Goal: Information Seeking & Learning: Learn about a topic

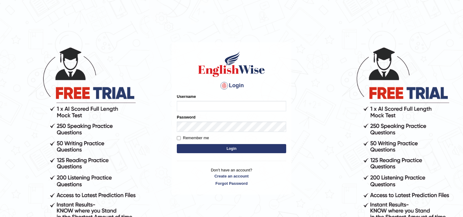
click at [185, 105] on input "Username" at bounding box center [231, 106] width 109 height 10
type input "Nimla"
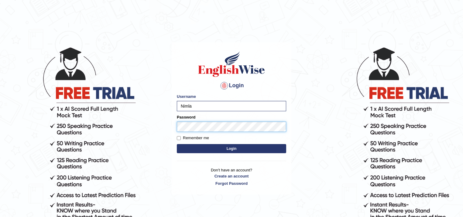
click at [177, 144] on button "Login" at bounding box center [231, 148] width 109 height 9
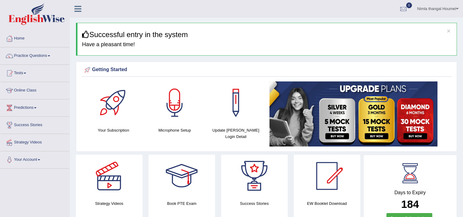
click at [36, 54] on link "Practice Questions" at bounding box center [34, 54] width 69 height 15
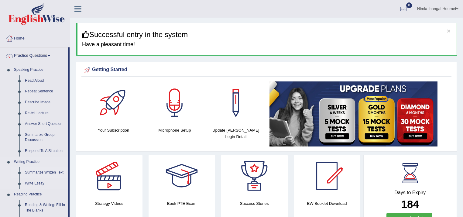
click at [42, 170] on link "Summarize Written Text" at bounding box center [45, 172] width 46 height 11
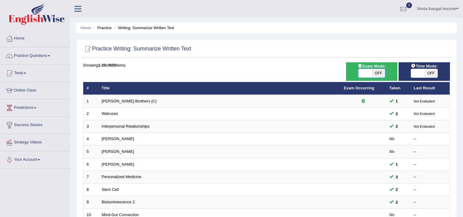
click at [360, 73] on span at bounding box center [364, 73] width 13 height 8
checkbox input "true"
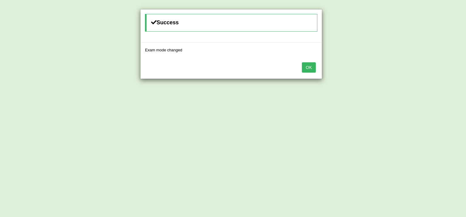
click at [307, 66] on button "OK" at bounding box center [309, 67] width 14 height 10
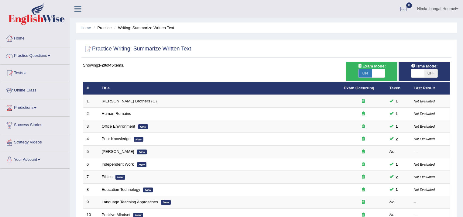
click at [417, 73] on span at bounding box center [417, 73] width 13 height 8
checkbox input "true"
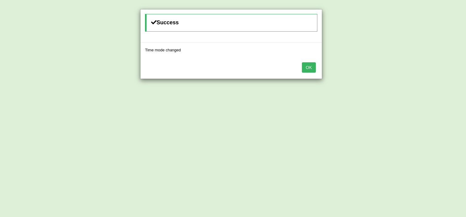
click at [311, 67] on button "OK" at bounding box center [309, 67] width 14 height 10
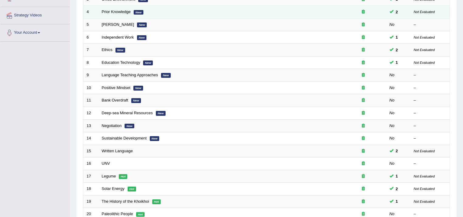
scroll to position [170, 0]
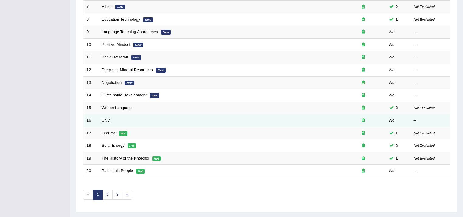
click at [105, 118] on link "UNV" at bounding box center [106, 120] width 8 height 5
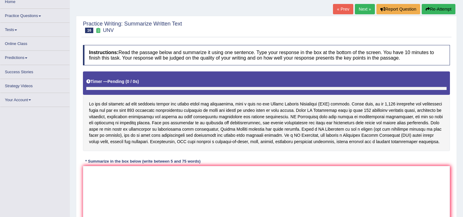
scroll to position [102, 0]
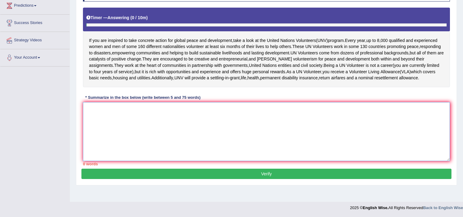
click at [100, 112] on textarea at bounding box center [266, 131] width 367 height 59
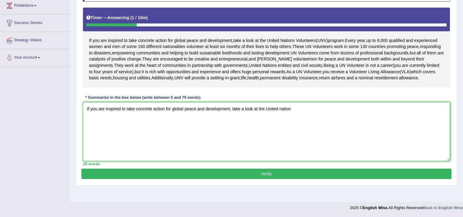
click at [280, 107] on textarea "If you are inspired to take concrete action for global peace and development, t…" at bounding box center [266, 131] width 367 height 59
click at [299, 109] on textarea "If you are inspired to take concrete action for global peace and development, t…" at bounding box center [266, 131] width 367 height 59
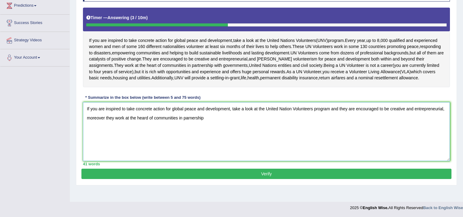
click at [188, 117] on textarea "If you are inspired to take concrete action for global peace and development, t…" at bounding box center [266, 131] width 367 height 59
click at [189, 116] on textarea "If you are inspired to take concrete action for global peace and development, t…" at bounding box center [266, 131] width 367 height 59
click at [213, 117] on textarea "If you are inspired to take concrete action for global peace and development, t…" at bounding box center [266, 131] width 367 height 59
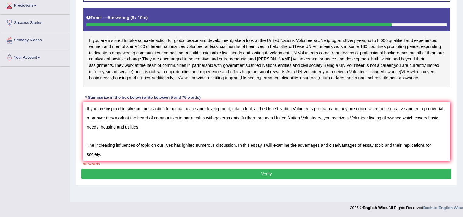
click at [237, 145] on textarea "If you are inspired to take concrete action for global peace and development, t…" at bounding box center [266, 131] width 367 height 59
click at [212, 156] on textarea "If you are inspired to take concrete action for global peace and development, t…" at bounding box center [266, 131] width 367 height 59
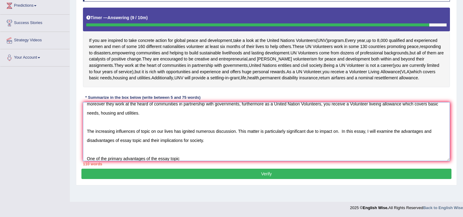
scroll to position [18, 0]
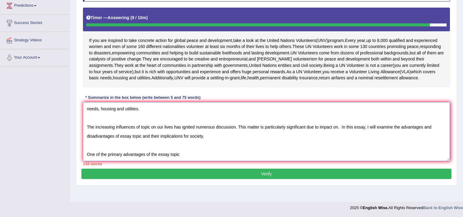
drag, startPoint x: 85, startPoint y: 131, endPoint x: 181, endPoint y: 155, distance: 99.2
click at [181, 155] on textarea "If you are inspired to take concrete action for global peace and development, t…" at bounding box center [266, 131] width 367 height 59
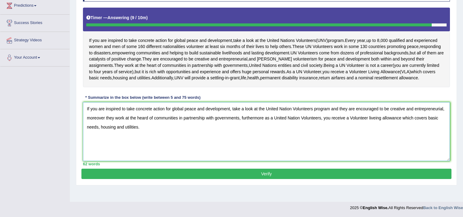
scroll to position [0, 0]
click at [151, 127] on textarea "If you are inspired to take concrete action for global peace and development, t…" at bounding box center [266, 131] width 367 height 59
type textarea "If you are inspired to take concrete action for global peace and development, t…"
click at [259, 171] on button "Verify" at bounding box center [266, 173] width 370 height 10
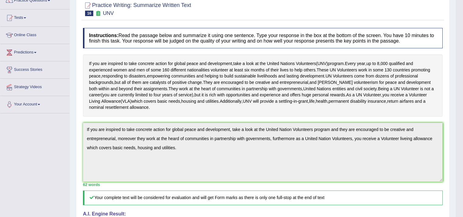
scroll to position [32, 0]
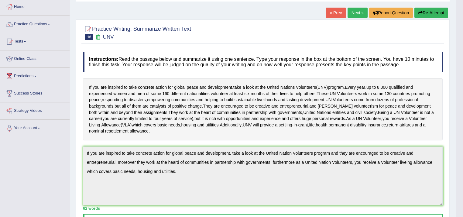
click at [352, 12] on link "Next »" at bounding box center [357, 13] width 20 height 10
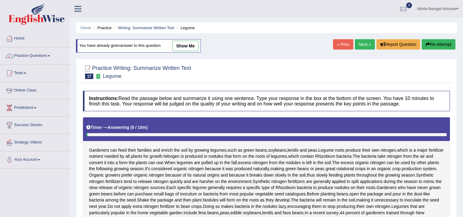
click at [358, 44] on link "Next »" at bounding box center [365, 44] width 20 height 10
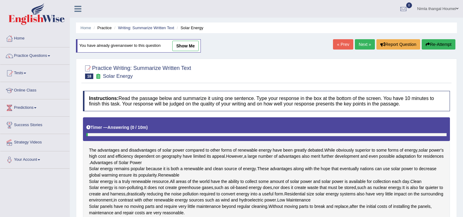
click at [363, 43] on link "Next »" at bounding box center [365, 44] width 20 height 10
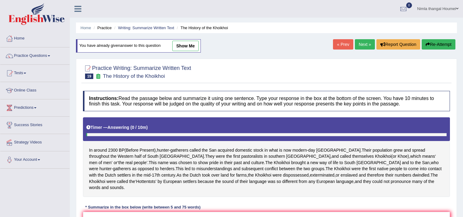
click at [365, 44] on link "Next »" at bounding box center [365, 44] width 20 height 10
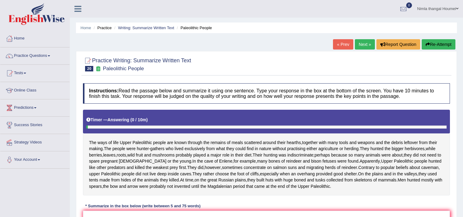
click at [365, 45] on link "Next »" at bounding box center [365, 44] width 20 height 10
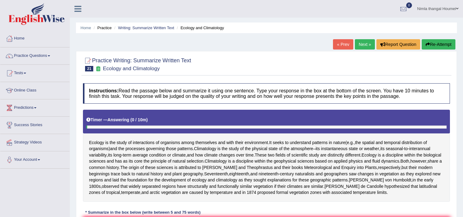
click at [365, 45] on link "Next »" at bounding box center [365, 44] width 20 height 10
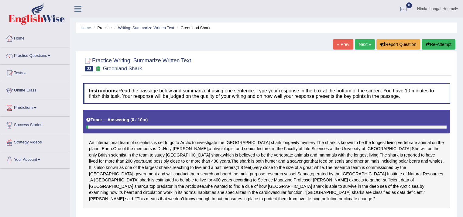
click at [365, 45] on link "Next »" at bounding box center [365, 44] width 20 height 10
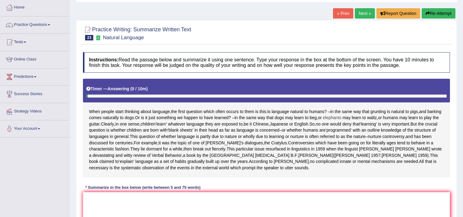
scroll to position [73, 0]
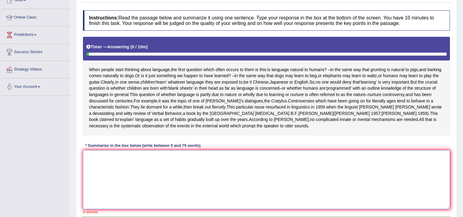
click at [115, 183] on textarea at bounding box center [266, 179] width 367 height 59
type textarea "w"
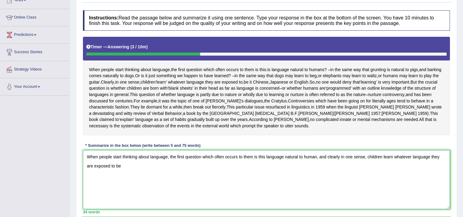
click at [114, 184] on textarea "When people start thinking about language, the first question which often occur…" at bounding box center [266, 179] width 367 height 59
click at [141, 182] on textarea "When people start thinking about language, the first question which often occur…" at bounding box center [266, 179] width 367 height 59
click at [129, 183] on textarea "When people start thinking about language, the first question which often occur…" at bounding box center [266, 179] width 367 height 59
click at [147, 183] on textarea "When people start thinking about language, the first question which often occur…" at bounding box center [266, 179] width 367 height 59
click at [159, 186] on textarea "When people start thinking about language, the first question which often occur…" at bounding box center [266, 179] width 367 height 59
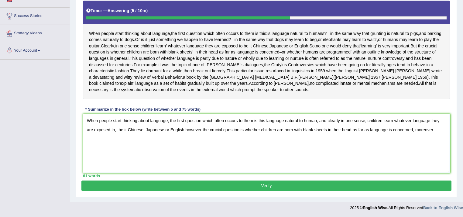
scroll to position [127, 0]
paste textarea "The increasing influences of topic on our lives has ignited numerous discussion…"
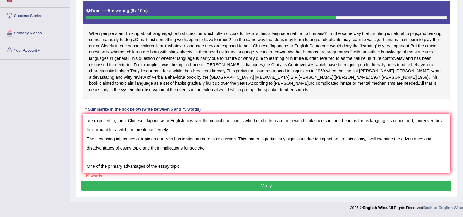
click at [188, 164] on textarea "When people start thinking about language, the first question which often occur…" at bounding box center [266, 143] width 367 height 59
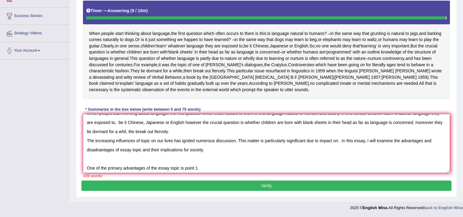
scroll to position [0, 0]
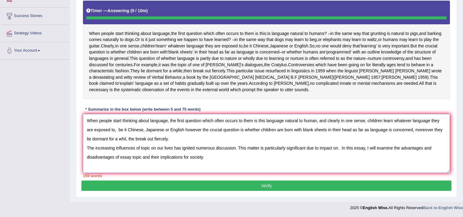
type textarea "When people start thinking about language, the first question which often occur…"
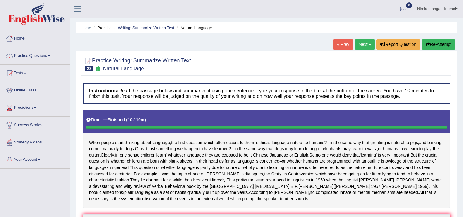
click at [362, 44] on link "Next »" at bounding box center [365, 44] width 20 height 10
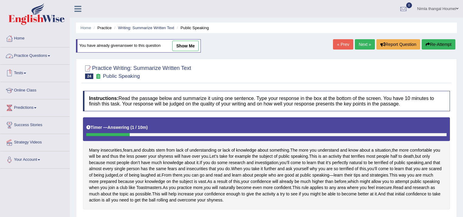
click at [24, 55] on link "Practice Questions" at bounding box center [34, 54] width 69 height 15
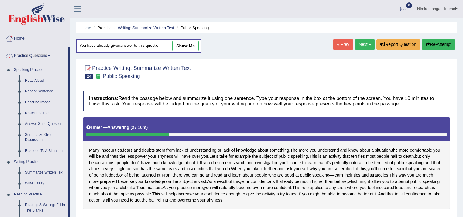
click at [35, 55] on link "Practice Questions" at bounding box center [34, 54] width 68 height 15
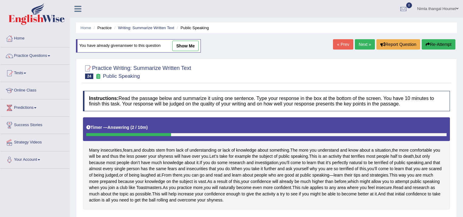
click at [18, 73] on link "Tests" at bounding box center [34, 72] width 69 height 15
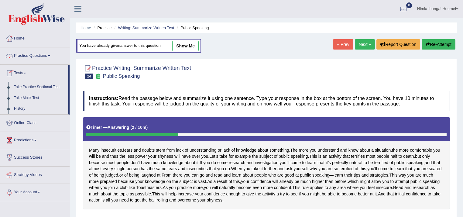
click at [34, 56] on link "Practice Questions" at bounding box center [34, 54] width 69 height 15
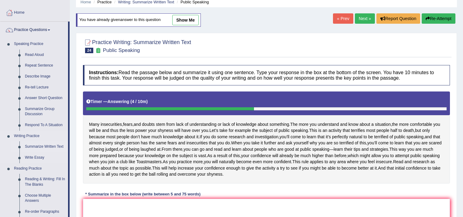
scroll to position [24, 0]
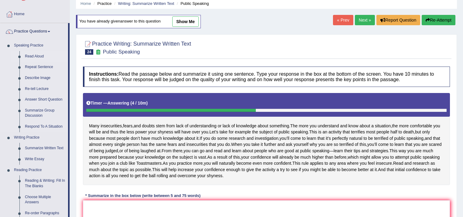
click at [37, 55] on link "Read Aloud" at bounding box center [45, 56] width 46 height 11
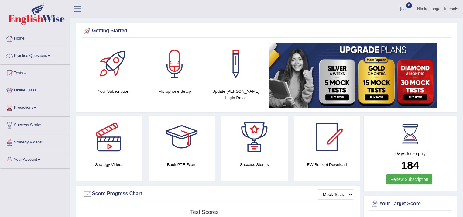
click at [32, 54] on link "Practice Questions" at bounding box center [34, 54] width 69 height 15
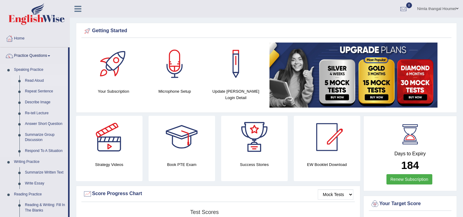
click at [39, 79] on link "Read Aloud" at bounding box center [45, 80] width 46 height 11
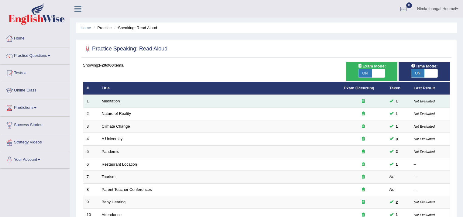
click at [107, 101] on link "Meditation" at bounding box center [111, 101] width 18 height 5
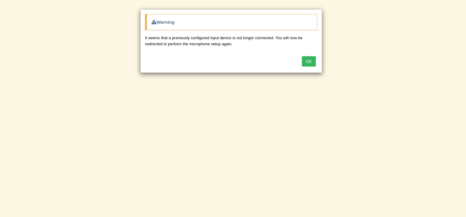
click at [308, 63] on button "OK" at bounding box center [309, 61] width 14 height 10
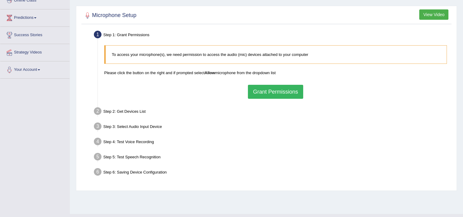
scroll to position [97, 0]
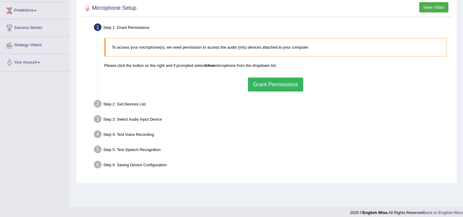
click at [265, 85] on button "Grant Permissions" at bounding box center [275, 84] width 55 height 14
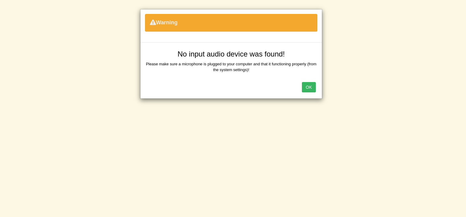
click at [308, 86] on button "OK" at bounding box center [309, 87] width 14 height 10
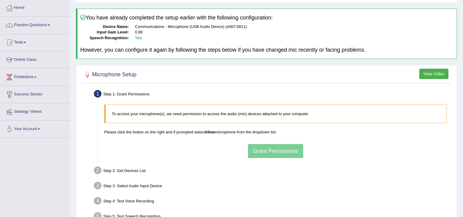
scroll to position [5, 0]
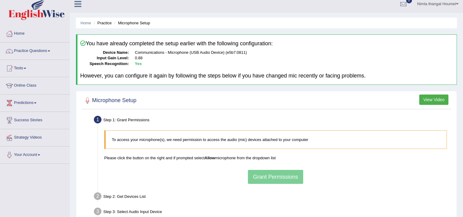
click at [35, 50] on link "Practice Questions" at bounding box center [34, 49] width 69 height 15
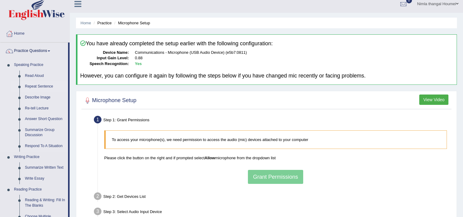
click at [41, 86] on link "Repeat Sentence" at bounding box center [45, 86] width 46 height 11
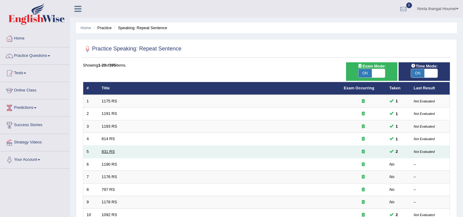
click at [110, 151] on link "831 RS" at bounding box center [108, 151] width 13 height 5
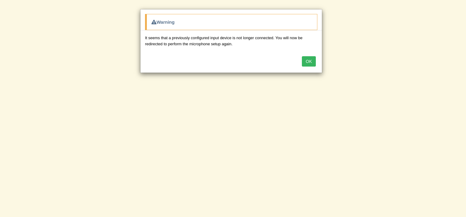
click at [308, 61] on button "OK" at bounding box center [309, 61] width 14 height 10
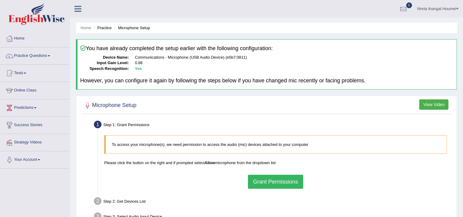
click at [35, 53] on link "Practice Questions" at bounding box center [34, 54] width 69 height 15
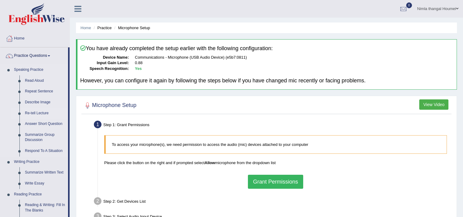
click at [39, 113] on link "Re-tell Lecture" at bounding box center [45, 113] width 46 height 11
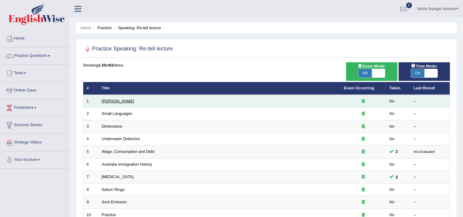
click at [104, 100] on link "Amory Lovins" at bounding box center [118, 101] width 32 height 5
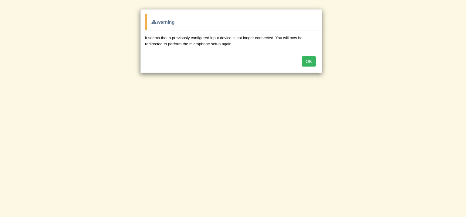
click at [310, 59] on button "OK" at bounding box center [309, 61] width 14 height 10
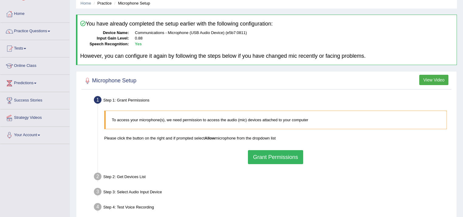
scroll to position [97, 0]
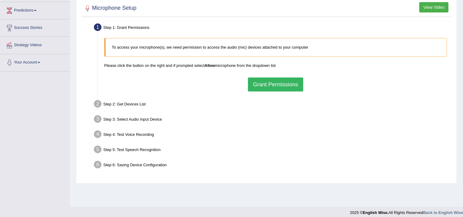
click at [275, 84] on button "Grant Permissions" at bounding box center [275, 84] width 55 height 14
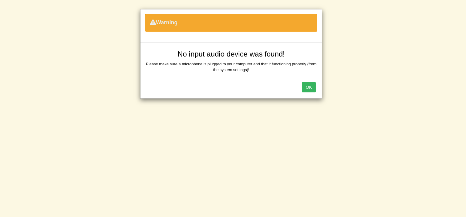
click at [307, 84] on button "OK" at bounding box center [309, 87] width 14 height 10
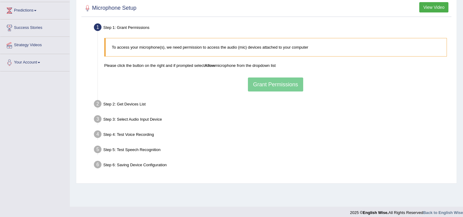
click at [120, 103] on div "Step 2: Get Devices List" at bounding box center [272, 104] width 362 height 13
click at [137, 102] on div "Step 2: Get Devices List" at bounding box center [272, 104] width 362 height 13
click at [174, 99] on div "Step 2: Get Devices List" at bounding box center [272, 104] width 362 height 13
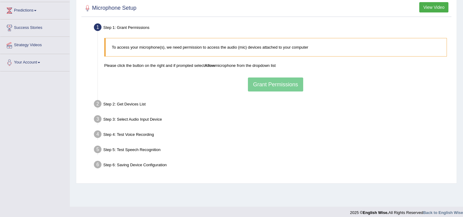
click at [259, 84] on div "To access your microphone(s), we need permission to access the audio (mic) devi…" at bounding box center [275, 64] width 348 height 59
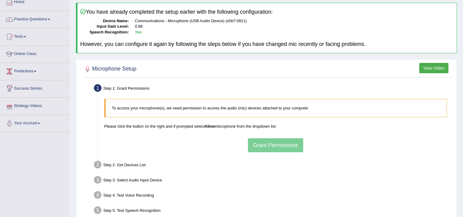
scroll to position [24, 0]
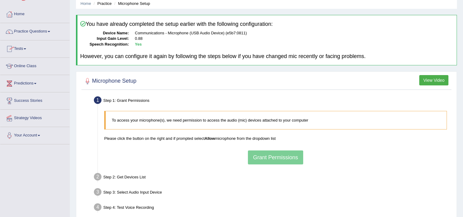
click at [23, 48] on link "Tests" at bounding box center [34, 47] width 69 height 15
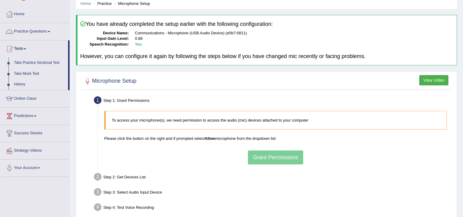
click at [46, 30] on link "Practice Questions" at bounding box center [34, 30] width 69 height 15
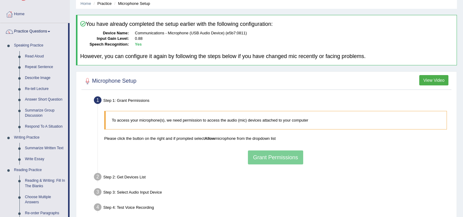
click at [431, 77] on button "View Video" at bounding box center [433, 80] width 29 height 10
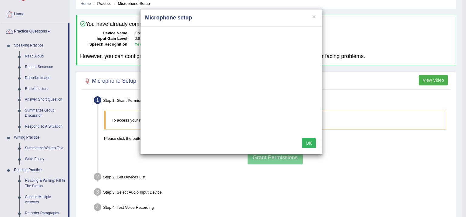
click at [309, 141] on button "OK" at bounding box center [309, 143] width 14 height 10
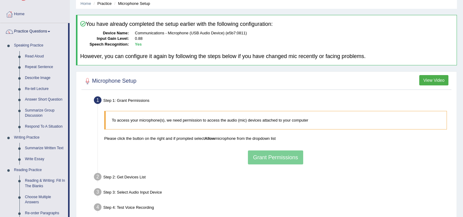
click at [278, 157] on div "To access your microphone(s), we need permission to access the audio (mic) devi…" at bounding box center [275, 137] width 348 height 59
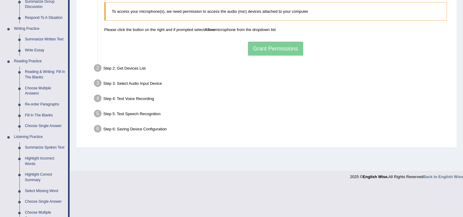
scroll to position [170, 0]
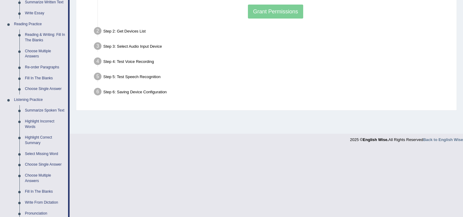
click at [124, 28] on div "Step 2: Get Devices List" at bounding box center [272, 31] width 362 height 13
click at [138, 46] on div "Step 3: Select Audio Input Device –" at bounding box center [272, 46] width 362 height 13
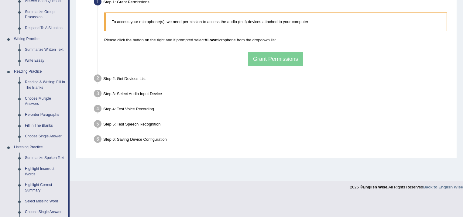
scroll to position [73, 0]
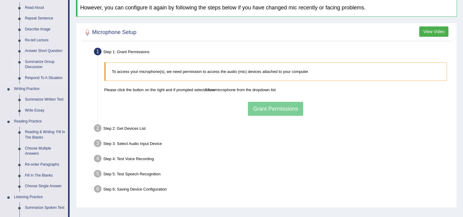
click at [34, 63] on link "Summarize Group Discussion" at bounding box center [45, 64] width 46 height 16
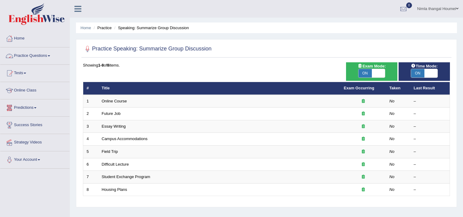
click at [37, 52] on link "Practice Questions" at bounding box center [34, 54] width 69 height 15
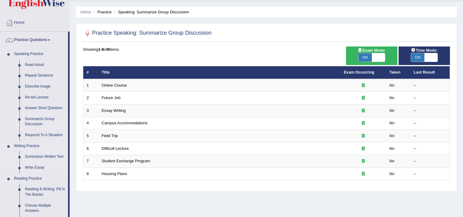
scroll to position [24, 0]
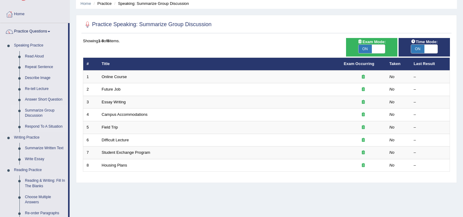
click at [36, 110] on link "Summarize Group Discussion" at bounding box center [45, 113] width 46 height 16
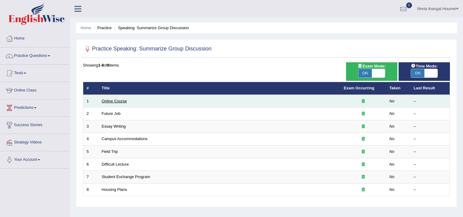
click at [113, 100] on link "Online Course" at bounding box center [114, 101] width 25 height 5
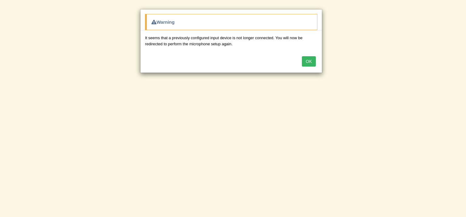
click at [311, 62] on button "OK" at bounding box center [309, 61] width 14 height 10
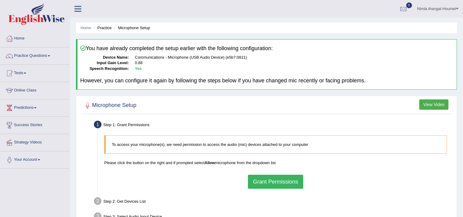
click at [280, 182] on button "Grant Permissions" at bounding box center [275, 182] width 55 height 14
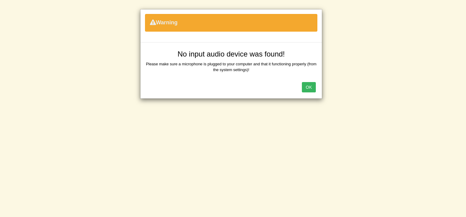
click at [306, 91] on button "OK" at bounding box center [309, 87] width 14 height 10
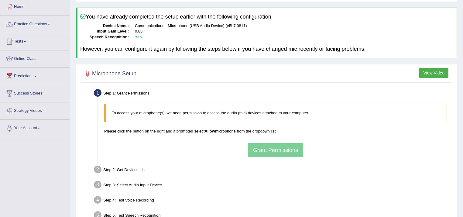
scroll to position [29, 0]
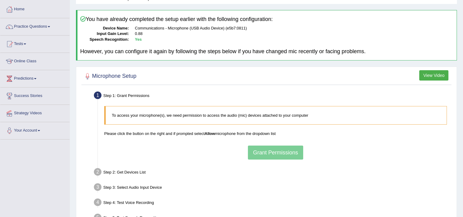
click at [437, 74] on button "View Video" at bounding box center [433, 75] width 29 height 10
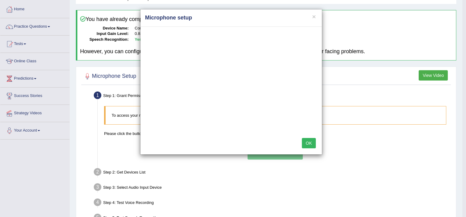
click at [311, 143] on button "OK" at bounding box center [309, 143] width 14 height 10
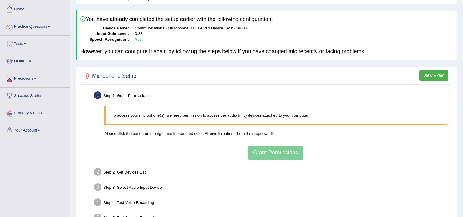
click at [287, 150] on div "To access your microphone(s), we need permission to access the audio (mic) devi…" at bounding box center [275, 132] width 348 height 59
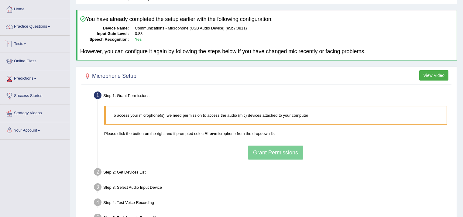
click at [19, 42] on link "Tests" at bounding box center [34, 43] width 69 height 15
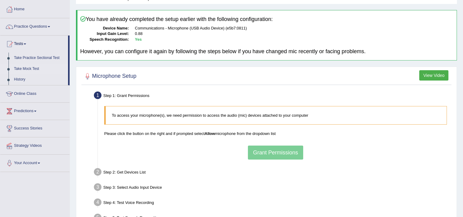
click at [31, 67] on link "Take Mock Test" at bounding box center [39, 68] width 57 height 11
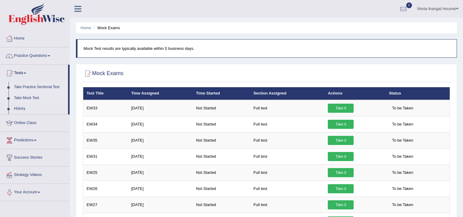
click at [42, 87] on link "Take Practice Sectional Test" at bounding box center [39, 87] width 57 height 11
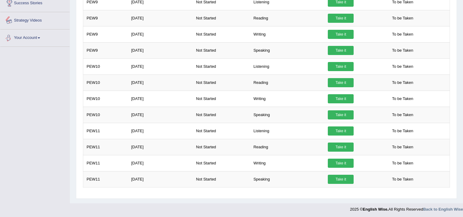
scroll to position [57, 0]
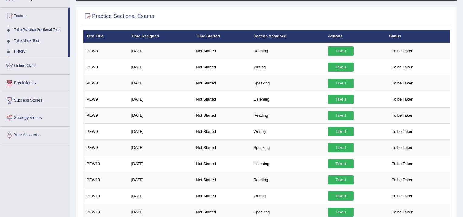
click at [21, 51] on link "History" at bounding box center [39, 51] width 57 height 11
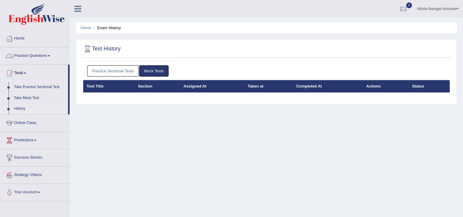
click at [19, 53] on link "Practice Questions" at bounding box center [34, 54] width 69 height 15
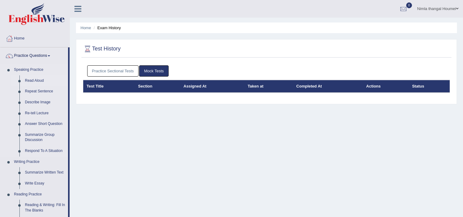
click at [36, 80] on link "Read Aloud" at bounding box center [45, 80] width 46 height 11
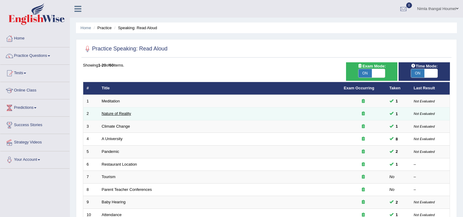
click at [116, 112] on link "Nature of Reality" at bounding box center [116, 113] width 29 height 5
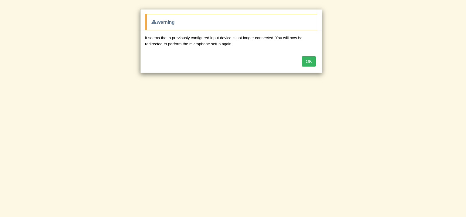
click at [308, 60] on button "OK" at bounding box center [309, 61] width 14 height 10
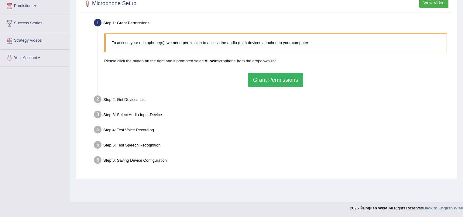
scroll to position [102, 0]
click at [268, 78] on button "Grant Permissions" at bounding box center [275, 80] width 55 height 14
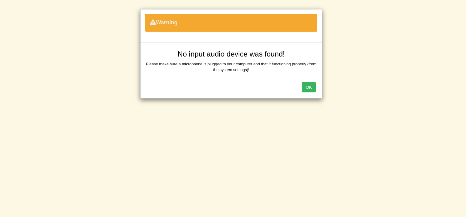
click at [310, 86] on button "OK" at bounding box center [309, 87] width 14 height 10
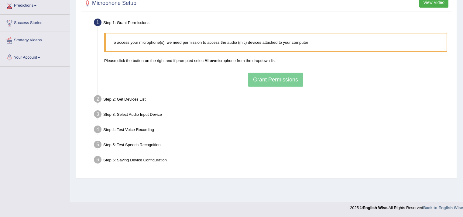
click at [293, 81] on div "To access your microphone(s), we need permission to access the audio (mic) devi…" at bounding box center [275, 59] width 348 height 59
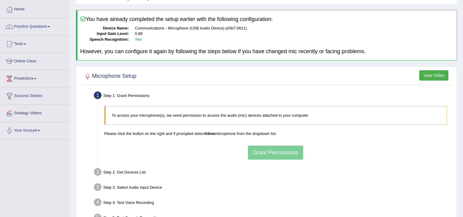
scroll to position [0, 0]
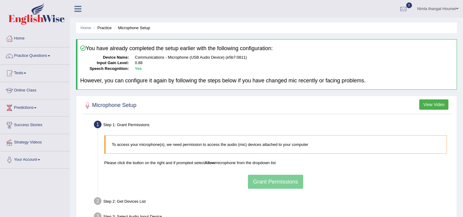
click at [38, 54] on link "Practice Questions" at bounding box center [34, 54] width 69 height 15
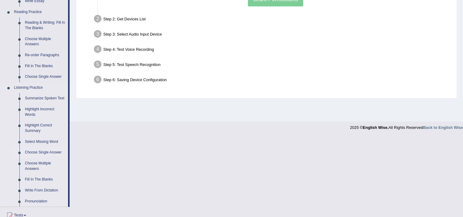
scroll to position [194, 0]
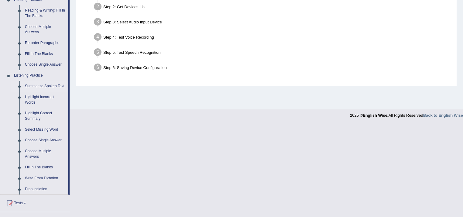
click at [32, 87] on link "Summarize Spoken Text" at bounding box center [45, 86] width 46 height 11
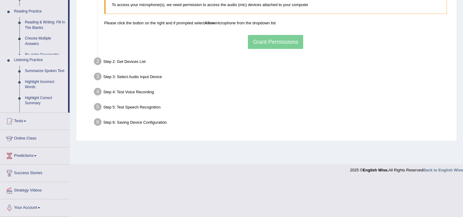
scroll to position [102, 0]
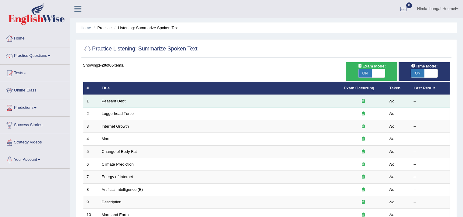
click at [104, 101] on link "Peasant Debt" at bounding box center [114, 101] width 24 height 5
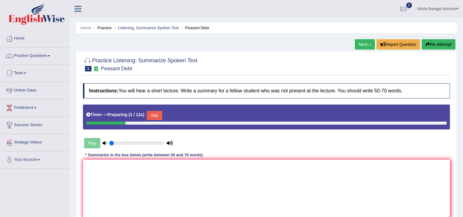
click at [154, 114] on button "Skip" at bounding box center [154, 115] width 15 height 9
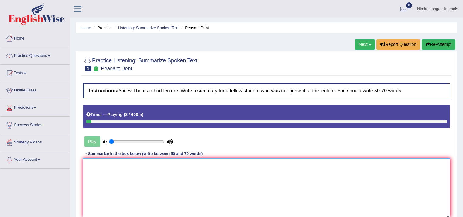
click at [95, 166] on textarea at bounding box center [266, 187] width 367 height 59
click at [92, 141] on div "Play" at bounding box center [128, 141] width 91 height 15
click at [104, 140] on icon at bounding box center [105, 142] width 4 height 4
click at [34, 55] on link "Practice Questions" at bounding box center [34, 54] width 69 height 15
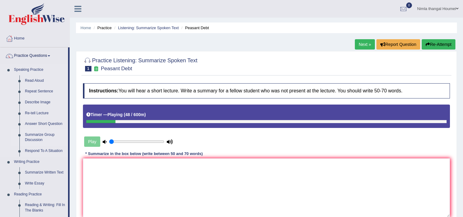
click at [38, 135] on link "Summarize Group Discussion" at bounding box center [45, 137] width 46 height 16
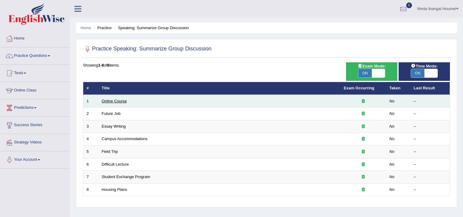
click at [112, 100] on link "Online Course" at bounding box center [114, 101] width 25 height 5
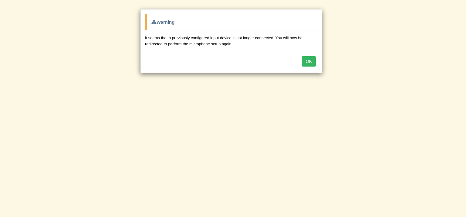
click at [308, 62] on button "OK" at bounding box center [309, 61] width 14 height 10
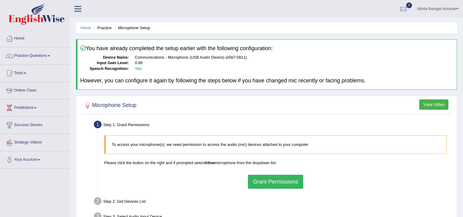
click at [261, 178] on button "Grant Permissions" at bounding box center [275, 182] width 55 height 14
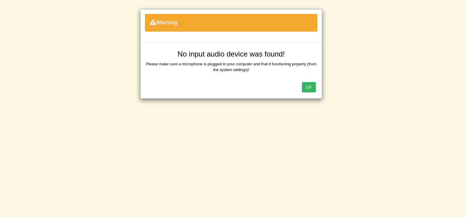
click at [308, 87] on button "OK" at bounding box center [309, 87] width 14 height 10
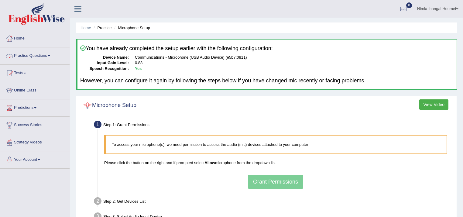
click at [33, 55] on link "Practice Questions" at bounding box center [34, 54] width 69 height 15
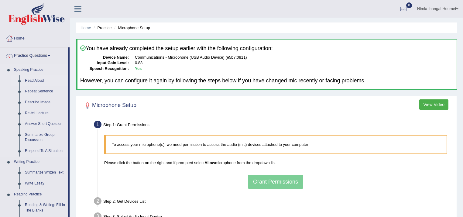
click at [34, 79] on link "Read Aloud" at bounding box center [45, 80] width 46 height 11
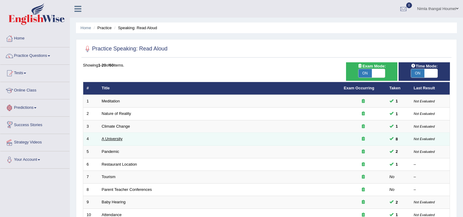
click at [115, 137] on link "A University" at bounding box center [112, 138] width 21 height 5
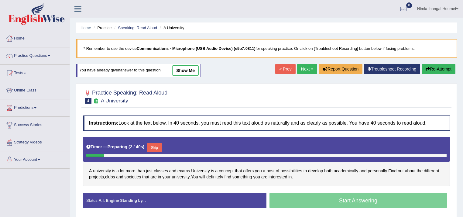
click at [157, 144] on button "Skip" at bounding box center [154, 147] width 15 height 9
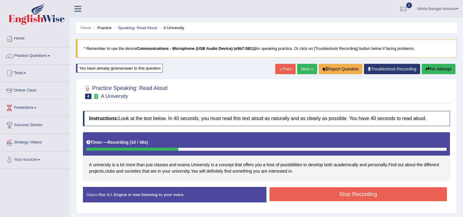
click at [313, 172] on div "A university is a lot more than just classes and exams . University is a concep…" at bounding box center [266, 156] width 367 height 48
click at [39, 53] on link "Practice Questions" at bounding box center [34, 54] width 69 height 15
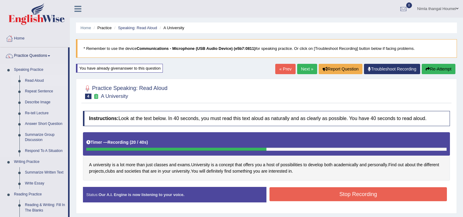
click at [36, 79] on link "Read Aloud" at bounding box center [45, 80] width 46 height 11
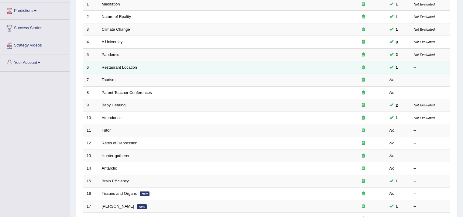
scroll to position [97, 0]
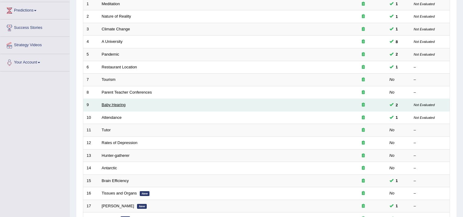
click at [112, 102] on link "Baby Hearing" at bounding box center [114, 104] width 24 height 5
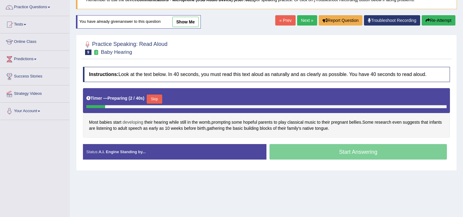
scroll to position [73, 0]
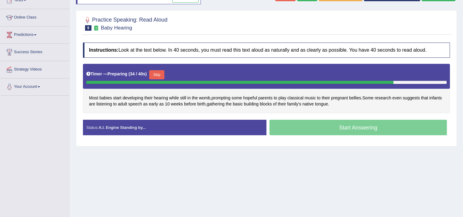
click at [155, 73] on button "Skip" at bounding box center [156, 74] width 15 height 9
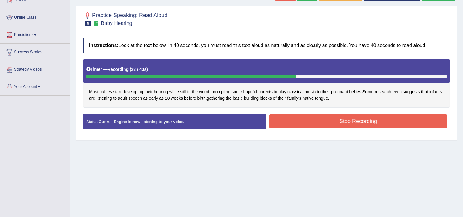
click at [300, 119] on button "Stop Recording" at bounding box center [357, 121] width 177 height 14
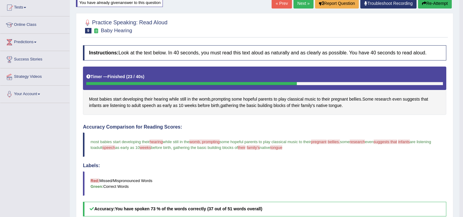
scroll to position [24, 0]
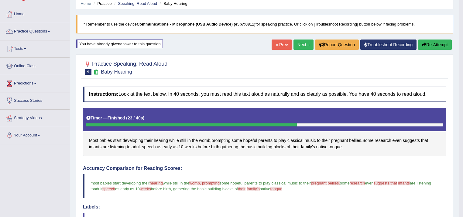
click at [301, 43] on link "Next »" at bounding box center [303, 44] width 20 height 10
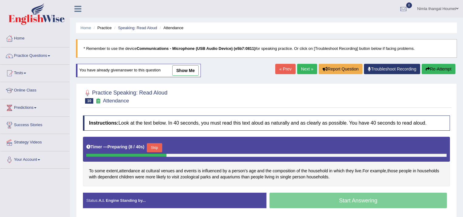
click at [343, 96] on div at bounding box center [266, 96] width 367 height 19
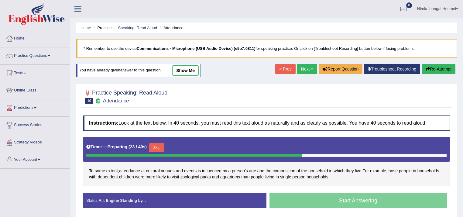
click at [160, 145] on button "Skip" at bounding box center [156, 147] width 15 height 9
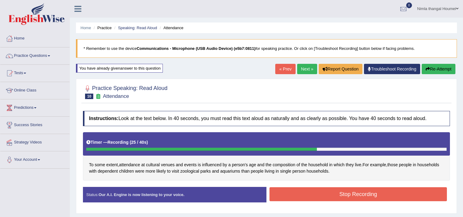
click at [334, 193] on button "Stop Recording" at bounding box center [357, 194] width 177 height 14
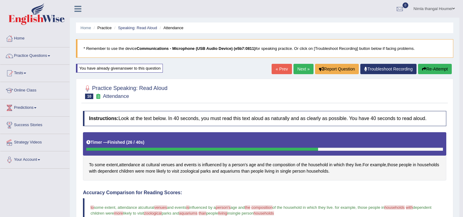
click at [300, 67] on link "Next »" at bounding box center [303, 69] width 20 height 10
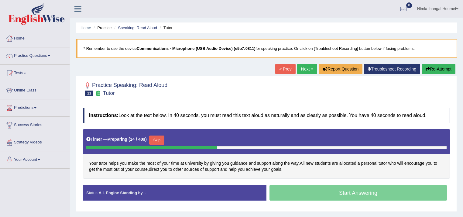
click at [160, 137] on button "Skip" at bounding box center [156, 139] width 15 height 9
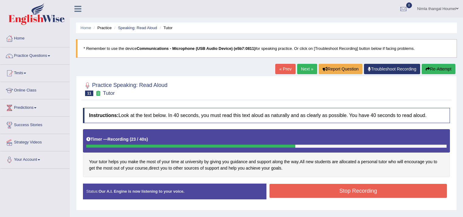
click at [302, 190] on button "Stop Recording" at bounding box center [357, 191] width 177 height 14
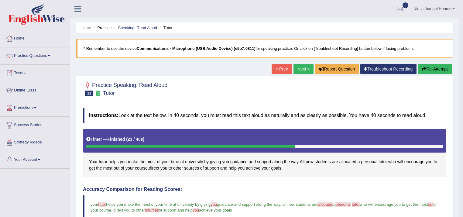
click at [300, 69] on link "Next »" at bounding box center [303, 69] width 20 height 10
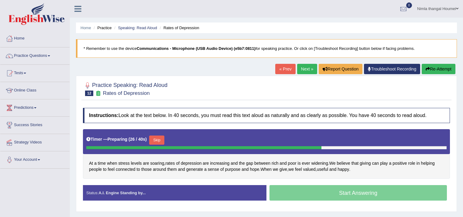
click at [157, 138] on button "Skip" at bounding box center [156, 139] width 15 height 9
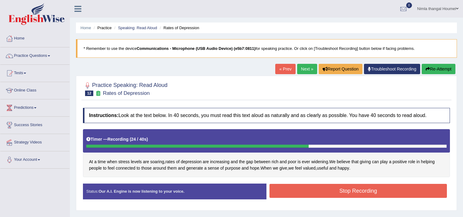
click at [284, 190] on button "Stop Recording" at bounding box center [357, 191] width 177 height 14
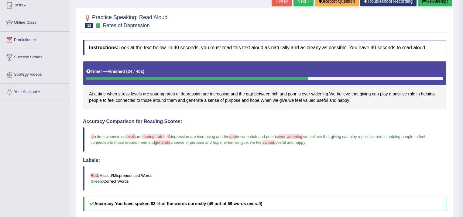
scroll to position [27, 0]
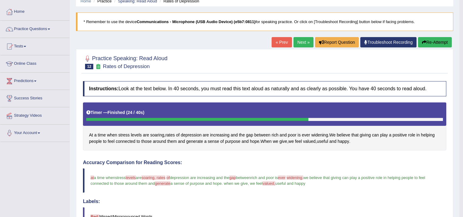
click at [299, 39] on link "Next »" at bounding box center [303, 42] width 20 height 10
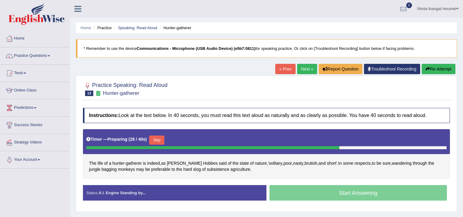
click at [157, 139] on button "Skip" at bounding box center [156, 139] width 15 height 9
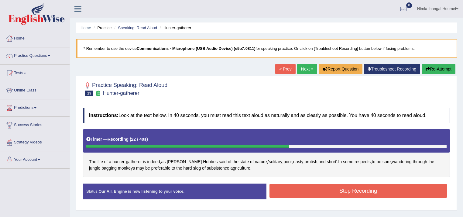
click at [314, 193] on button "Stop Recording" at bounding box center [357, 191] width 177 height 14
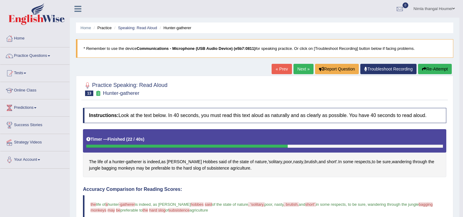
click at [297, 67] on link "Next »" at bounding box center [303, 69] width 20 height 10
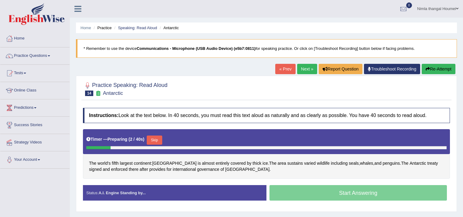
click at [157, 136] on button "Skip" at bounding box center [154, 139] width 15 height 9
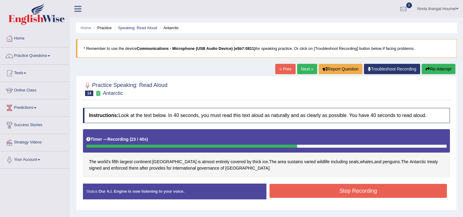
click at [353, 191] on button "Stop Recording" at bounding box center [357, 191] width 177 height 14
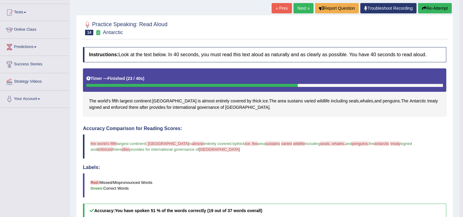
scroll to position [2, 0]
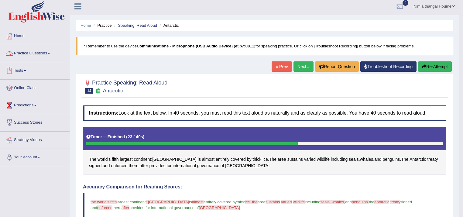
click at [38, 52] on link "Practice Questions" at bounding box center [34, 52] width 69 height 15
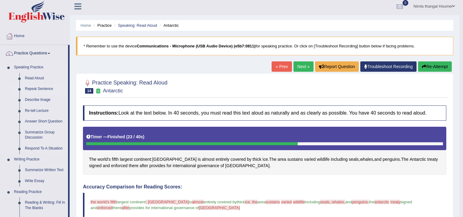
click at [36, 88] on link "Repeat Sentence" at bounding box center [45, 88] width 46 height 11
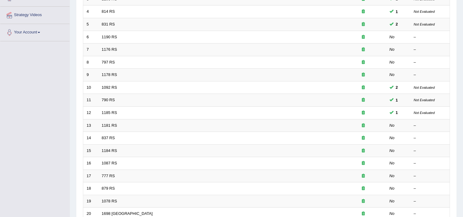
scroll to position [183, 0]
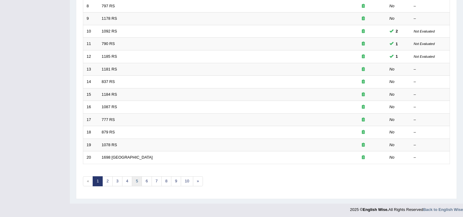
click at [135, 180] on link "5" at bounding box center [137, 181] width 10 height 10
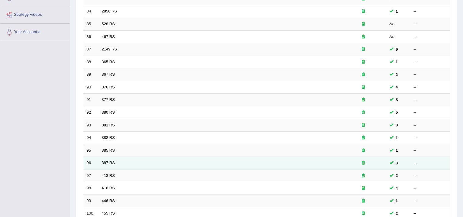
scroll to position [170, 0]
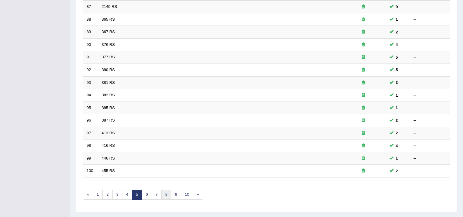
click at [166, 193] on link "8" at bounding box center [166, 194] width 10 height 10
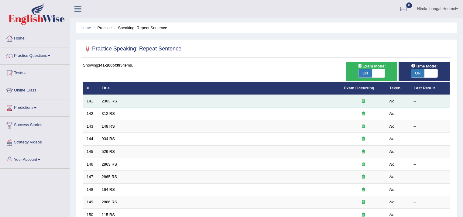
click at [108, 100] on link "2303 RS" at bounding box center [109, 101] width 15 height 5
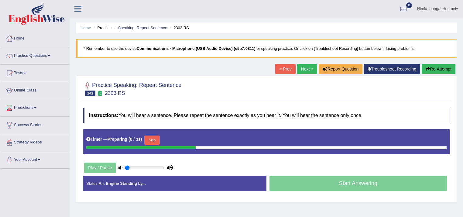
click at [156, 137] on button "Skip" at bounding box center [151, 139] width 15 height 9
click at [179, 138] on button "Skip" at bounding box center [178, 139] width 15 height 9
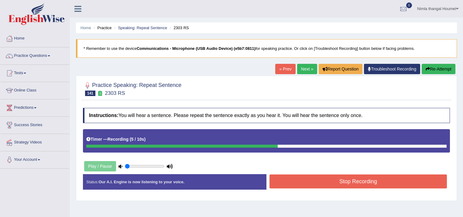
click at [299, 181] on button "Stop Recording" at bounding box center [357, 181] width 177 height 14
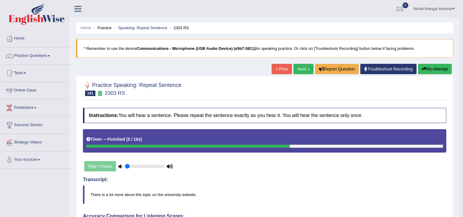
click at [297, 68] on link "Next »" at bounding box center [303, 69] width 20 height 10
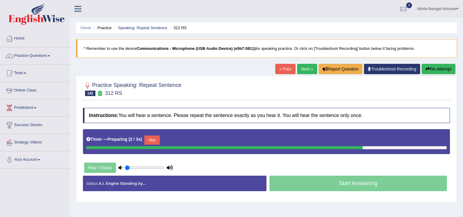
click at [154, 138] on button "Skip" at bounding box center [151, 139] width 15 height 9
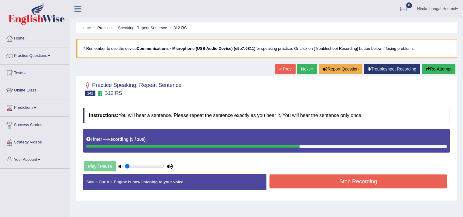
click at [307, 184] on button "Stop Recording" at bounding box center [357, 181] width 177 height 14
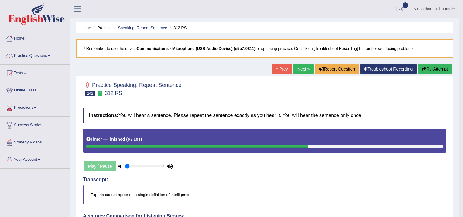
click at [294, 68] on link "Next »" at bounding box center [303, 69] width 20 height 10
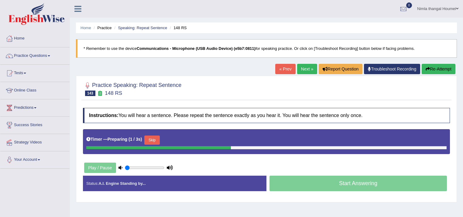
click at [153, 138] on button "Skip" at bounding box center [151, 139] width 15 height 9
click at [178, 138] on button "Skip" at bounding box center [178, 139] width 15 height 9
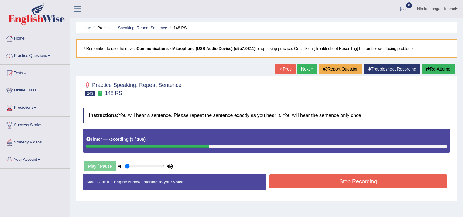
click at [322, 181] on button "Stop Recording" at bounding box center [357, 181] width 177 height 14
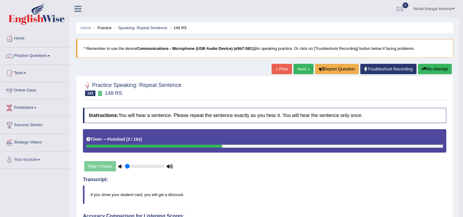
click at [303, 66] on link "Next »" at bounding box center [303, 69] width 20 height 10
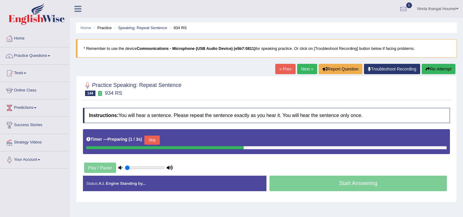
click at [154, 138] on button "Skip" at bounding box center [151, 139] width 15 height 9
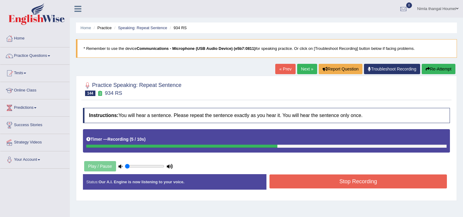
click at [351, 183] on button "Stop Recording" at bounding box center [357, 181] width 177 height 14
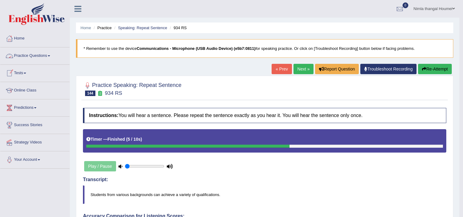
click at [37, 54] on link "Practice Questions" at bounding box center [34, 54] width 69 height 15
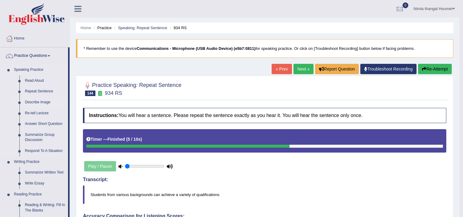
click at [42, 103] on link "Describe Image" at bounding box center [45, 102] width 46 height 11
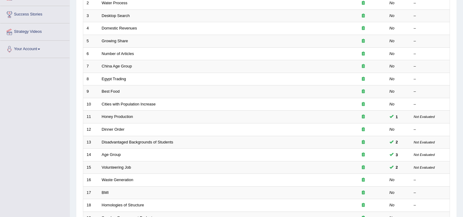
scroll to position [13, 0]
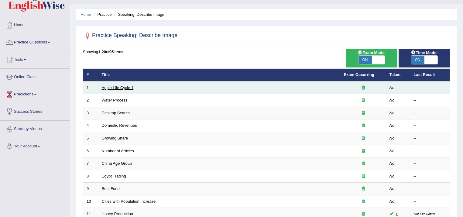
click at [115, 87] on link "Apple Life Cycle 1" at bounding box center [118, 87] width 32 height 5
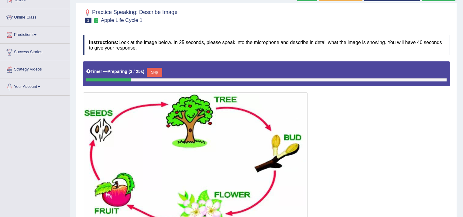
scroll to position [121, 0]
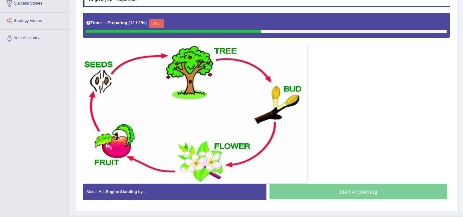
click at [155, 23] on button "Skip" at bounding box center [156, 23] width 15 height 9
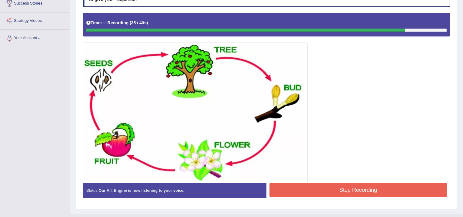
click at [329, 189] on button "Stop Recording" at bounding box center [357, 190] width 177 height 14
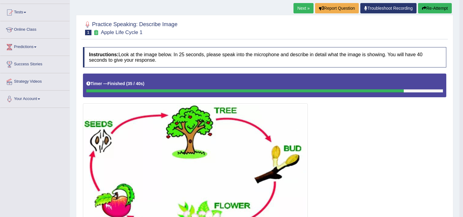
scroll to position [61, 0]
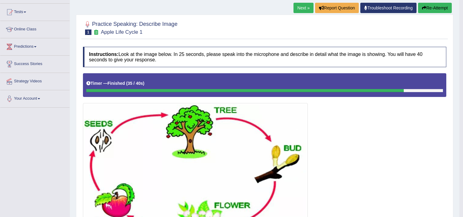
click at [301, 8] on link "Next »" at bounding box center [303, 8] width 20 height 10
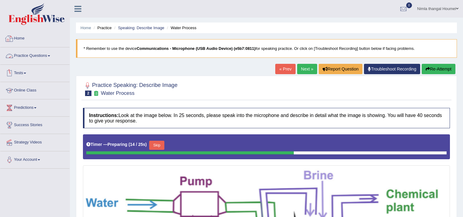
click at [32, 54] on link "Practice Questions" at bounding box center [34, 54] width 69 height 15
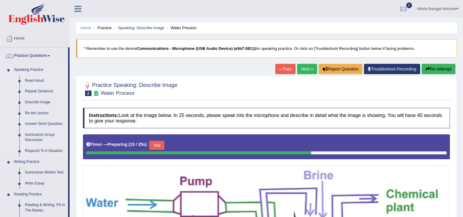
click at [38, 77] on link "Read Aloud" at bounding box center [45, 80] width 46 height 11
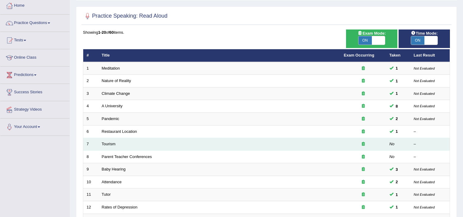
scroll to position [24, 0]
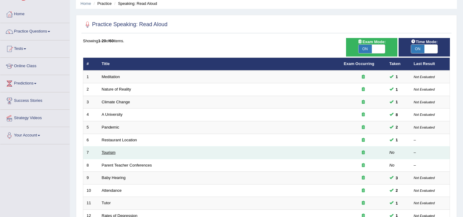
click at [106, 151] on link "Tourism" at bounding box center [109, 152] width 14 height 5
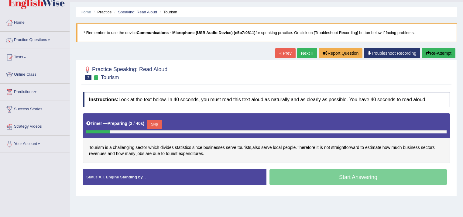
scroll to position [24, 0]
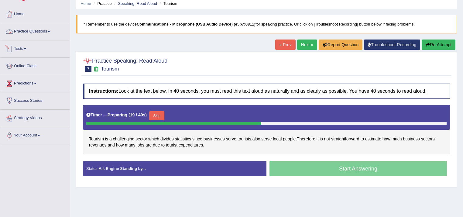
click at [29, 28] on link "Practice Questions" at bounding box center [34, 30] width 69 height 15
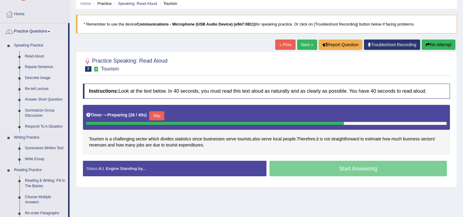
click at [35, 76] on link "Describe Image" at bounding box center [45, 78] width 46 height 11
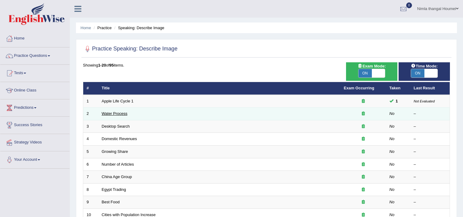
click at [116, 113] on link "Water Process" at bounding box center [115, 113] width 26 height 5
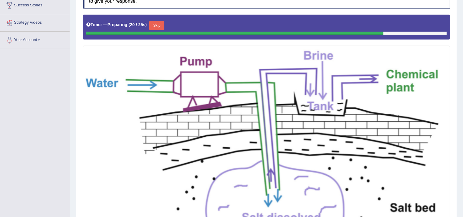
scroll to position [121, 0]
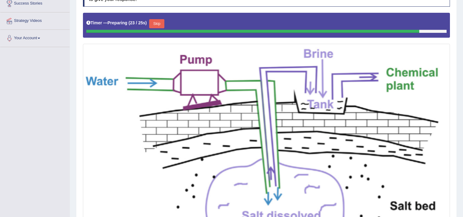
click at [156, 23] on button "Skip" at bounding box center [156, 23] width 15 height 9
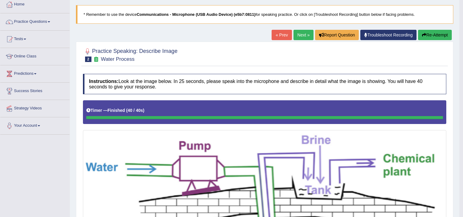
scroll to position [0, 0]
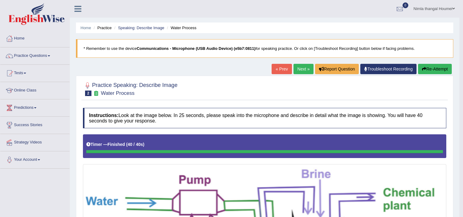
click at [302, 67] on link "Next »" at bounding box center [303, 69] width 20 height 10
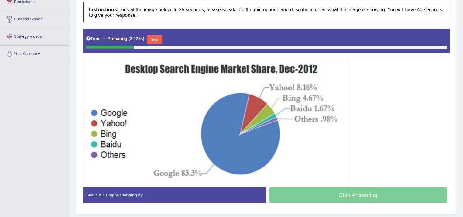
scroll to position [97, 0]
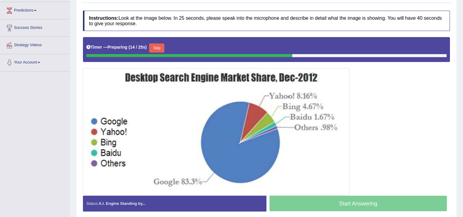
click at [158, 45] on button "Skip" at bounding box center [156, 47] width 15 height 9
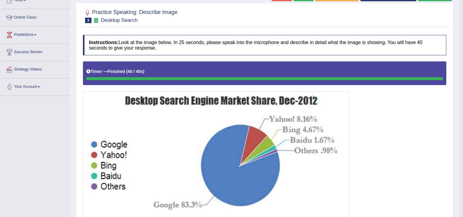
scroll to position [0, 0]
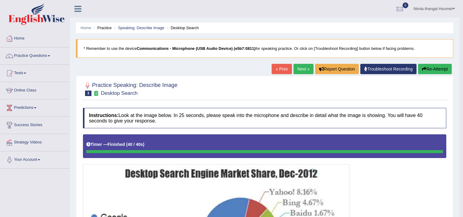
click at [301, 67] on link "Next »" at bounding box center [303, 69] width 20 height 10
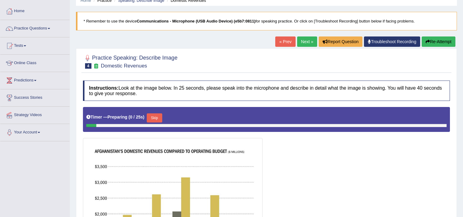
scroll to position [49, 0]
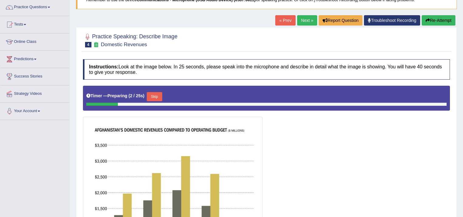
click at [281, 19] on link "« Prev" at bounding box center [285, 20] width 20 height 10
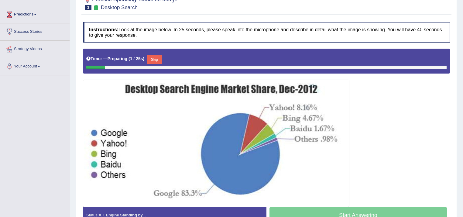
scroll to position [121, 0]
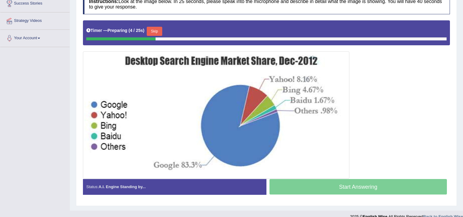
click at [158, 30] on button "Skip" at bounding box center [154, 31] width 15 height 9
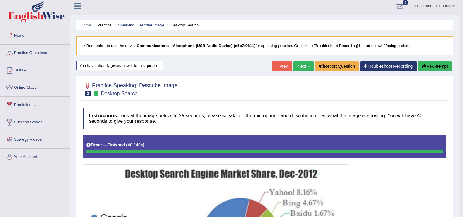
scroll to position [0, 0]
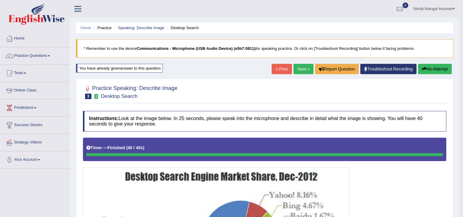
click at [296, 66] on link "Next »" at bounding box center [303, 69] width 20 height 10
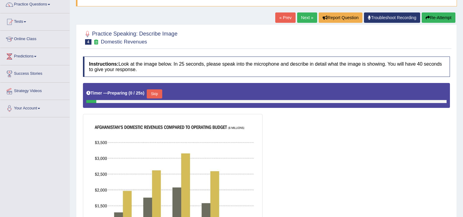
scroll to position [121, 0]
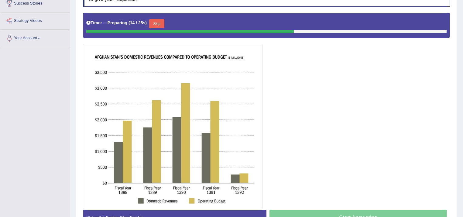
click at [156, 22] on button "Skip" at bounding box center [156, 23] width 15 height 9
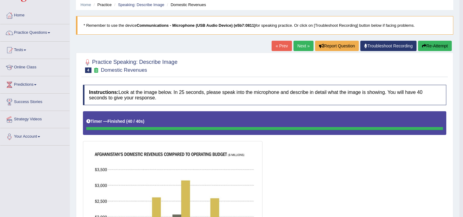
scroll to position [0, 0]
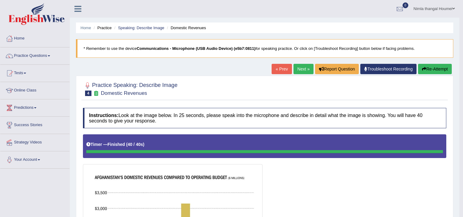
click at [430, 69] on button "Re-Attempt" at bounding box center [435, 69] width 34 height 10
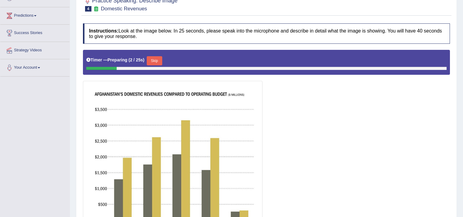
scroll to position [121, 0]
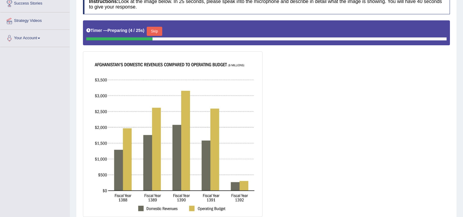
click at [156, 30] on button "Skip" at bounding box center [154, 31] width 15 height 9
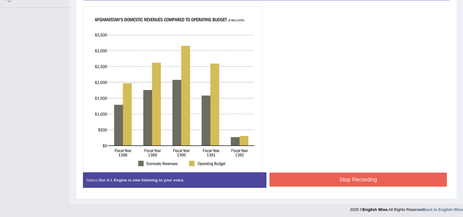
scroll to position [161, 0]
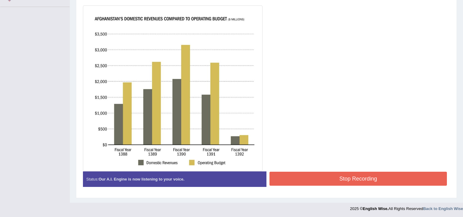
click at [328, 180] on button "Stop Recording" at bounding box center [357, 178] width 177 height 14
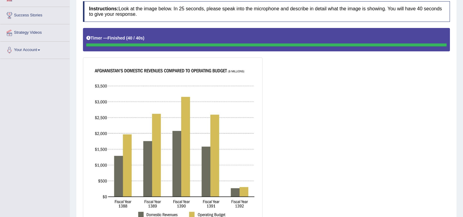
scroll to position [40, 0]
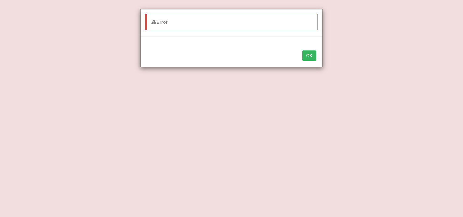
click at [311, 56] on button "OK" at bounding box center [309, 55] width 14 height 10
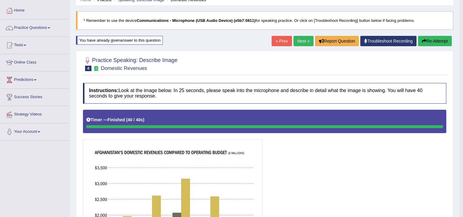
scroll to position [27, 0]
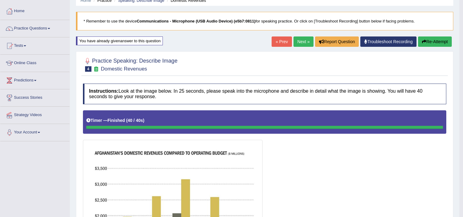
click at [300, 40] on link "Next »" at bounding box center [303, 41] width 20 height 10
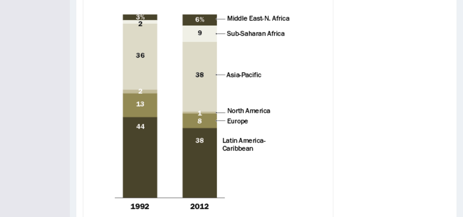
scroll to position [124, 0]
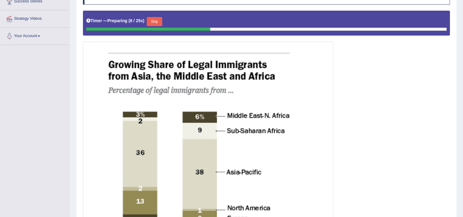
click at [158, 18] on button "Skip" at bounding box center [154, 21] width 15 height 9
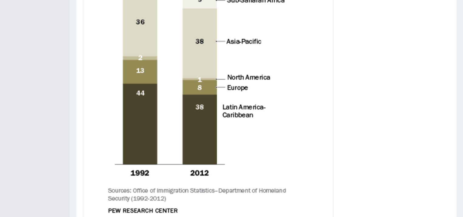
scroll to position [292, 0]
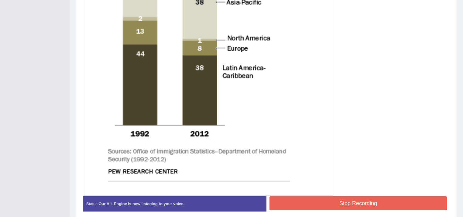
click at [335, 198] on button "Stop Recording" at bounding box center [357, 203] width 177 height 14
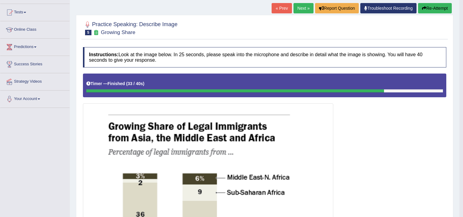
scroll to position [1, 0]
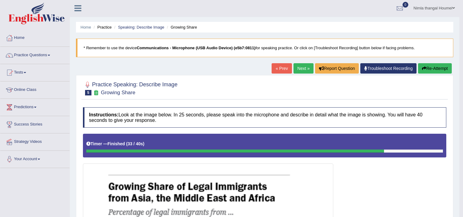
click at [297, 64] on link "Next »" at bounding box center [303, 68] width 20 height 10
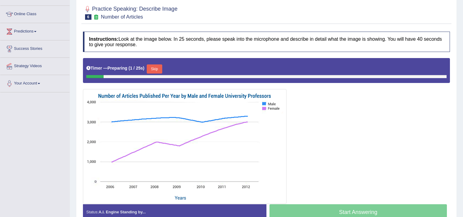
scroll to position [109, 0]
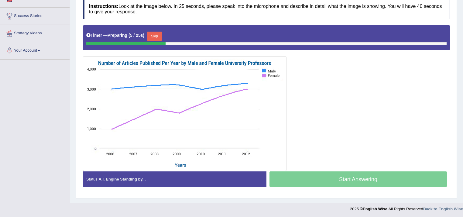
click at [157, 33] on button "Skip" at bounding box center [154, 36] width 15 height 9
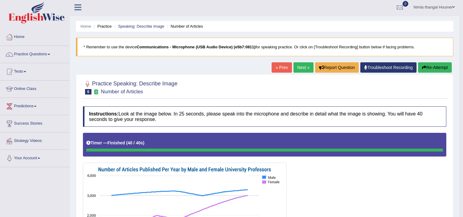
scroll to position [0, 0]
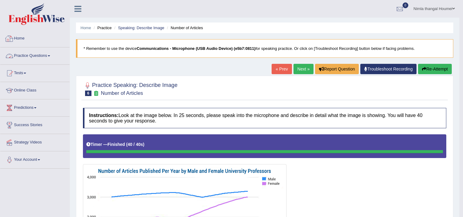
click at [40, 53] on link "Practice Questions" at bounding box center [34, 54] width 69 height 15
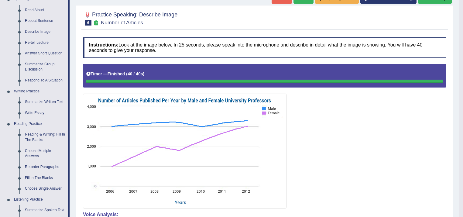
scroll to position [73, 0]
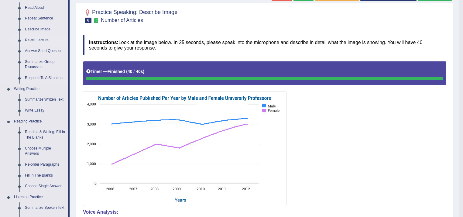
click at [32, 40] on link "Re-tell Lecture" at bounding box center [45, 40] width 46 height 11
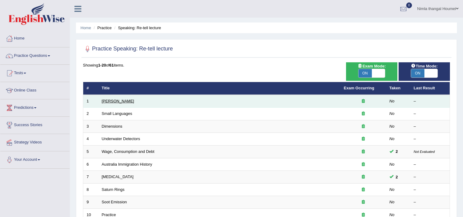
click at [108, 100] on link "[PERSON_NAME]" at bounding box center [118, 101] width 32 height 5
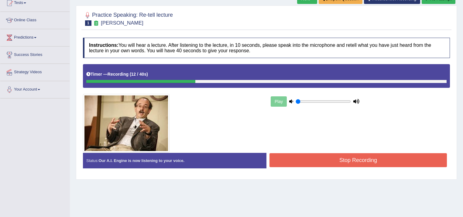
scroll to position [73, 0]
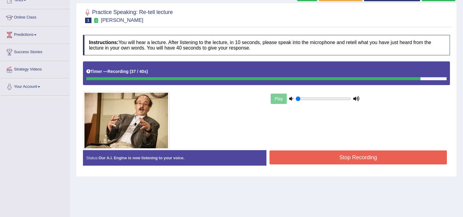
click at [312, 157] on button "Stop Recording" at bounding box center [357, 157] width 177 height 14
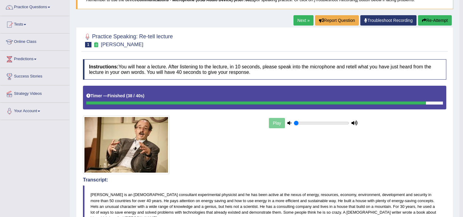
scroll to position [48, 0]
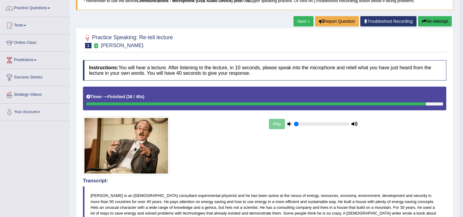
click at [303, 19] on link "Next »" at bounding box center [303, 21] width 20 height 10
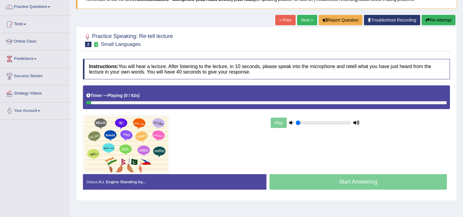
scroll to position [49, 0]
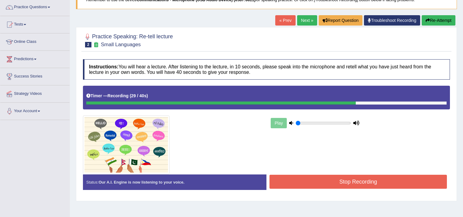
click at [313, 180] on button "Stop Recording" at bounding box center [357, 182] width 177 height 14
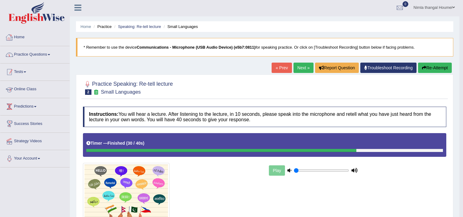
scroll to position [0, 0]
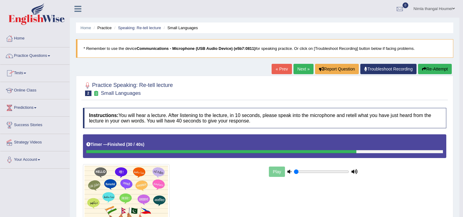
click at [30, 56] on link "Practice Questions" at bounding box center [34, 54] width 69 height 15
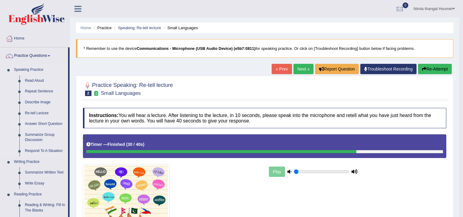
click at [44, 124] on link "Answer Short Question" at bounding box center [45, 123] width 46 height 11
